Goal: Find specific page/section: Find specific page/section

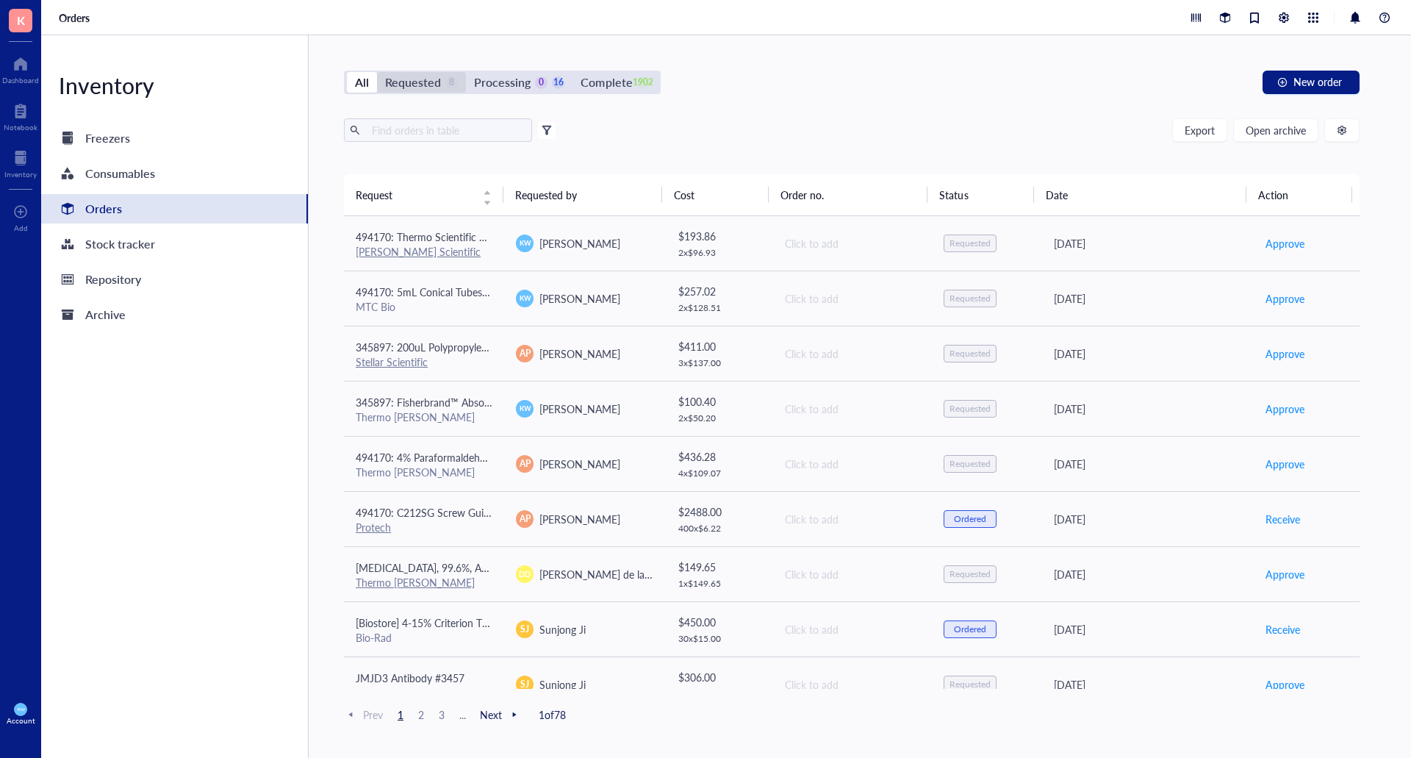
scroll to position [294, 0]
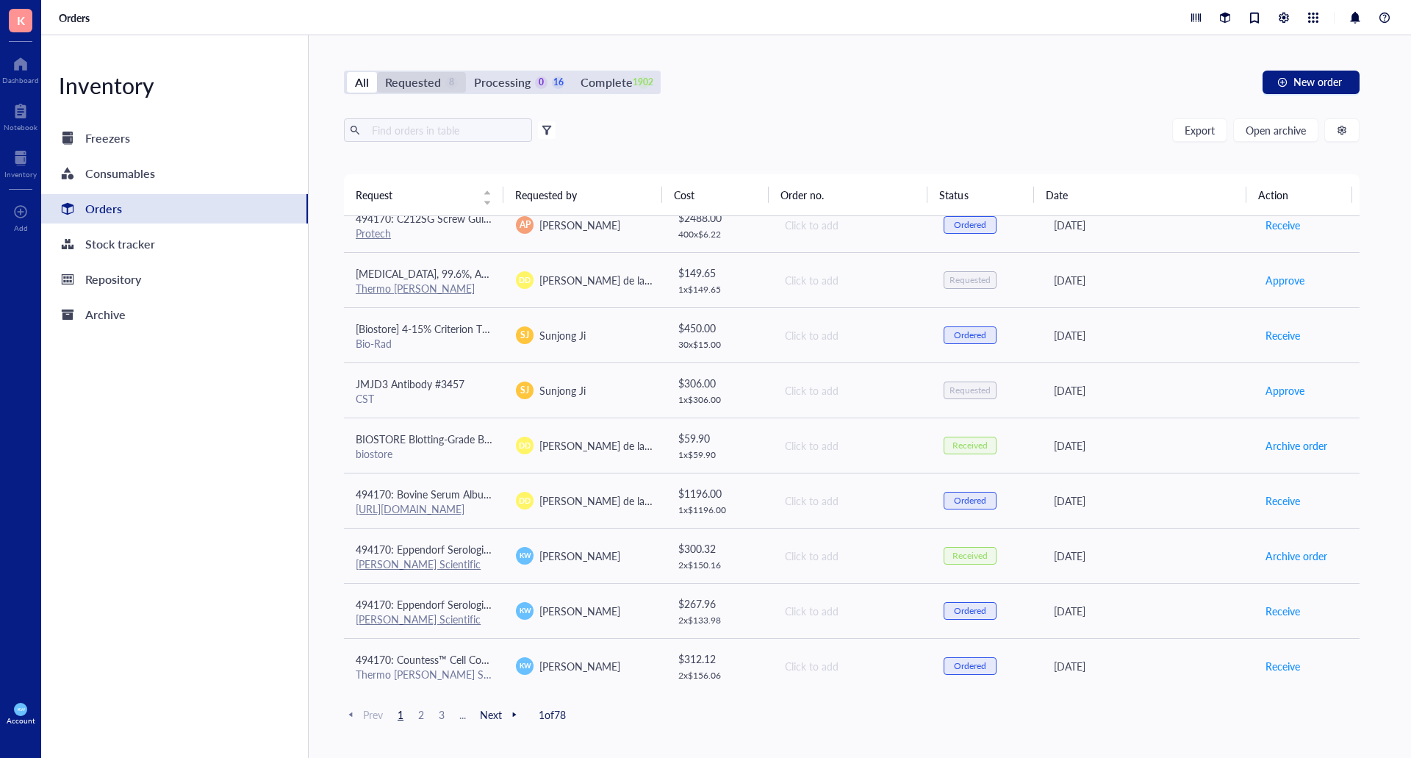
click at [404, 76] on div "Requested" at bounding box center [413, 82] width 56 height 21
click at [377, 72] on input "Requested 8" at bounding box center [377, 72] width 0 height 0
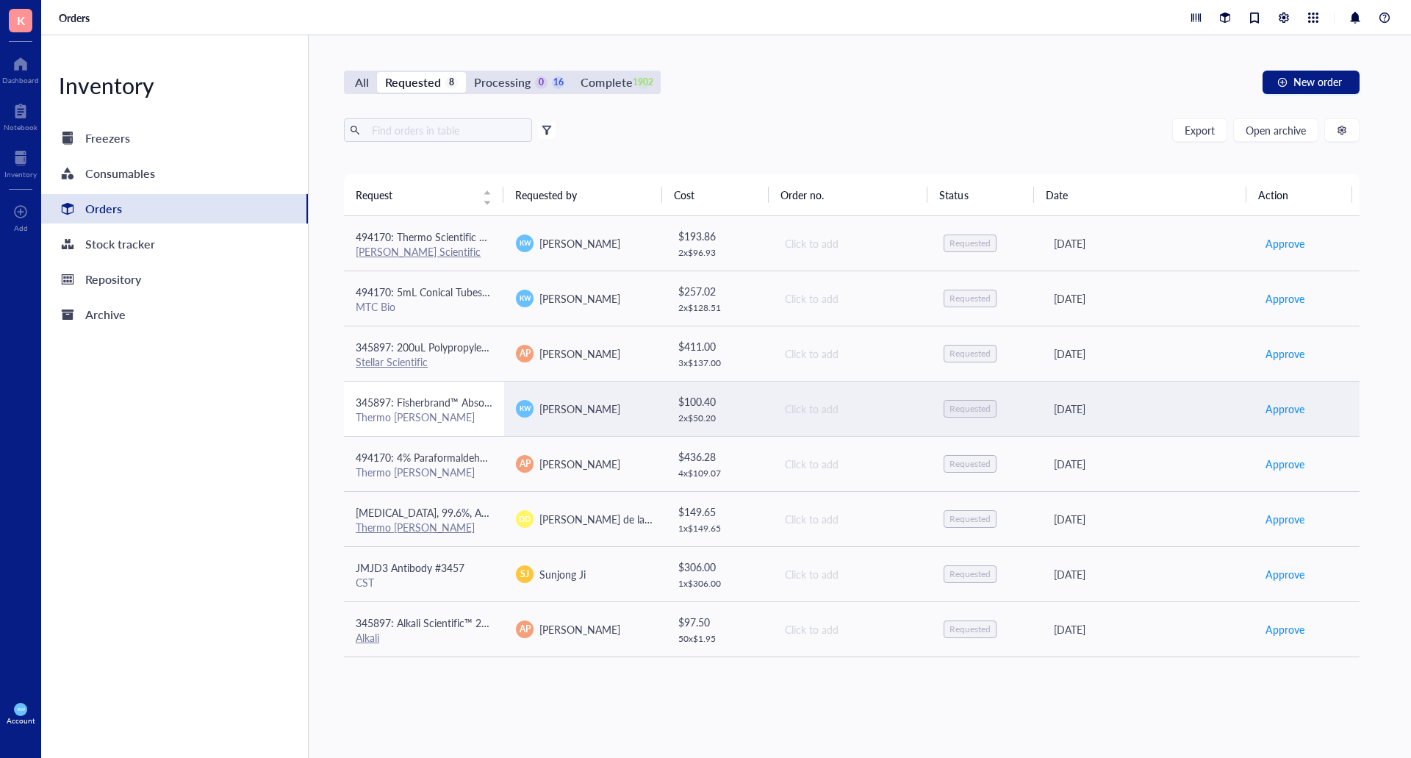
click at [428, 398] on span "345897: Fisherbrand™ Absorbent Underpads" at bounding box center [458, 402] width 205 height 15
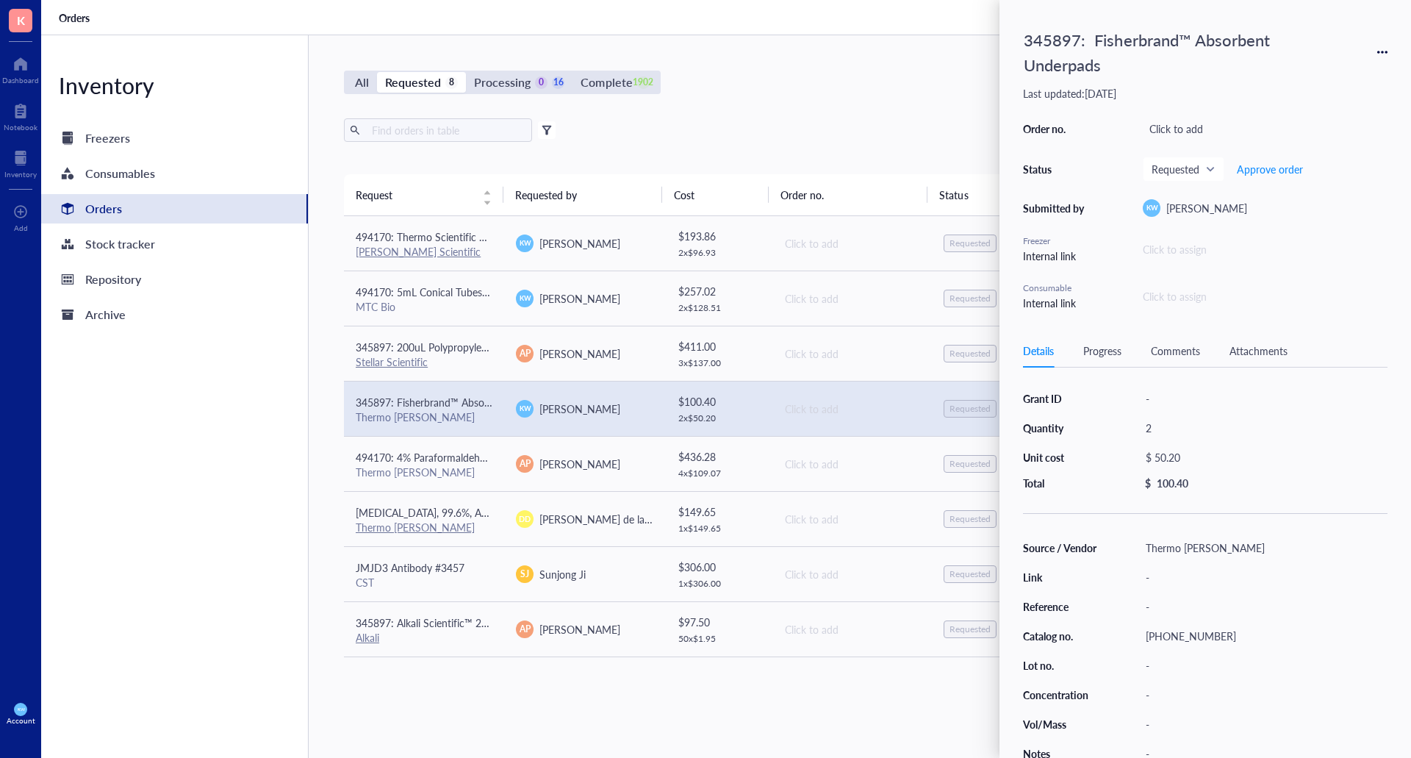
click at [765, 40] on div "All Requested 8 Processing 0 16 Complete 1902 New order Export Open archive Fil…" at bounding box center [852, 396] width 1086 height 722
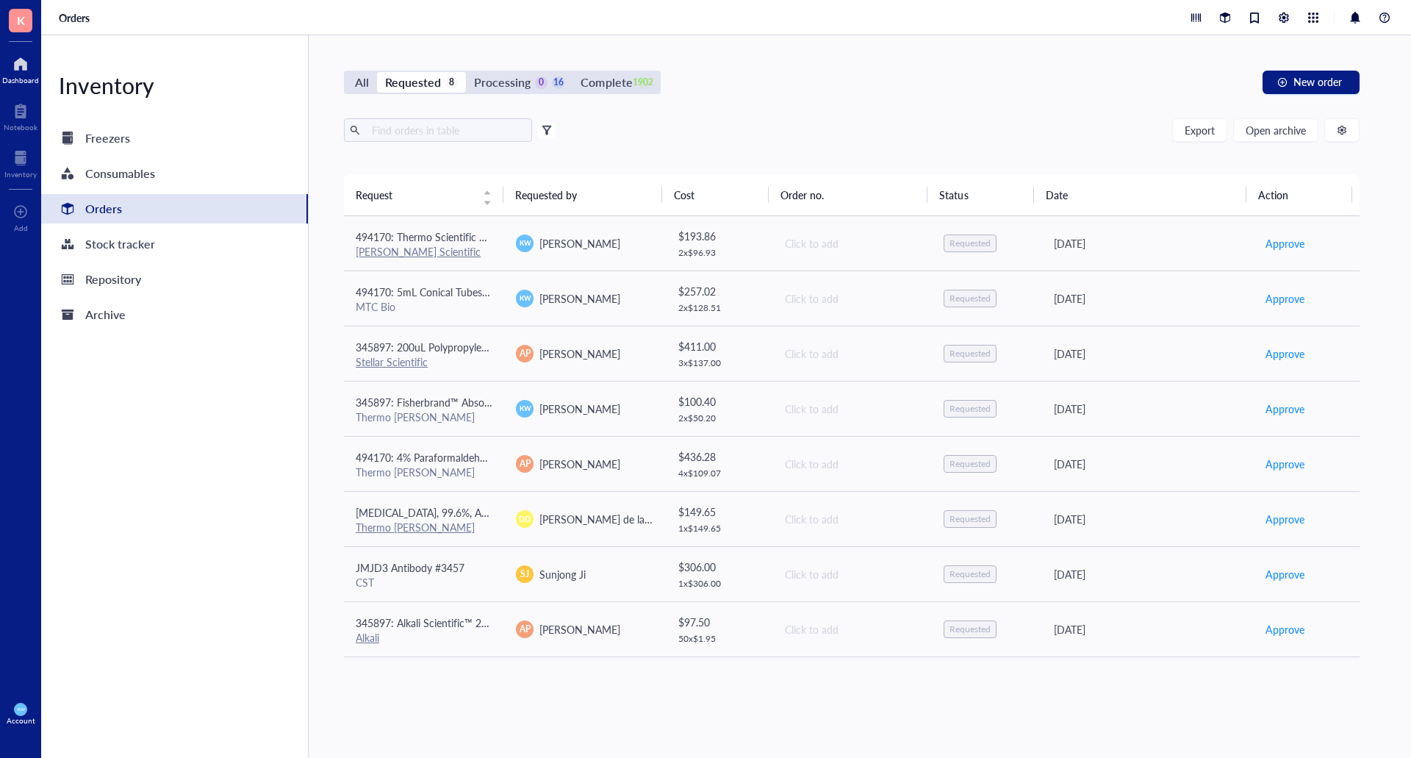
click at [23, 73] on link "Dashboard" at bounding box center [20, 68] width 37 height 32
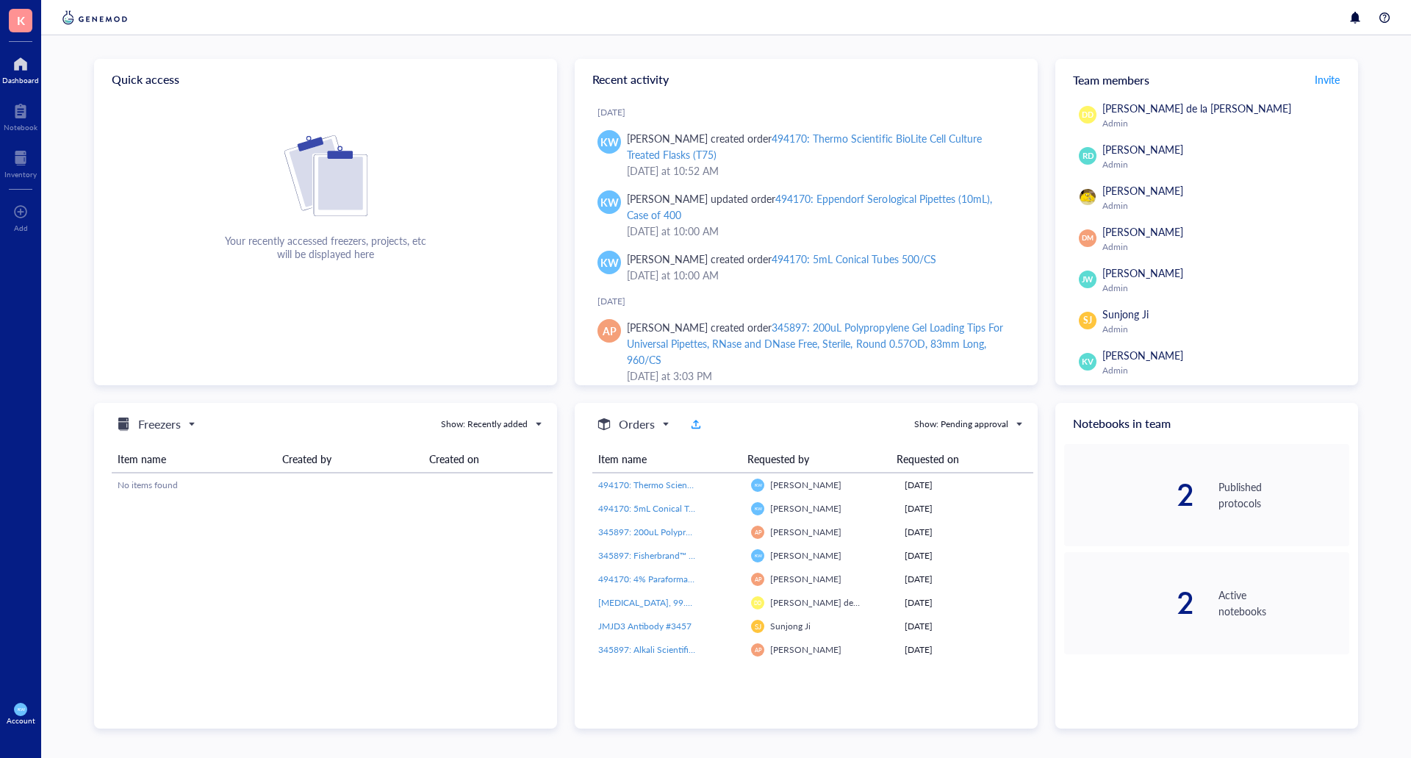
click at [42, 172] on div "Quick access Your recently accessed freezers, projects, etc will be displayed h…" at bounding box center [726, 396] width 1370 height 722
click at [31, 172] on div "Inventory" at bounding box center [20, 174] width 32 height 9
